Goal: Task Accomplishment & Management: Manage account settings

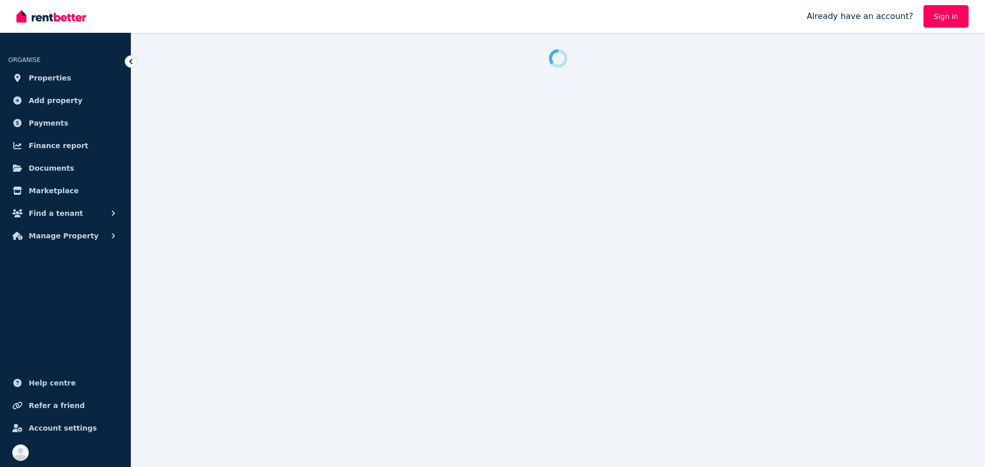
click at [944, 8] on link "Sign In" at bounding box center [945, 16] width 45 height 23
